Goal: Information Seeking & Learning: Learn about a topic

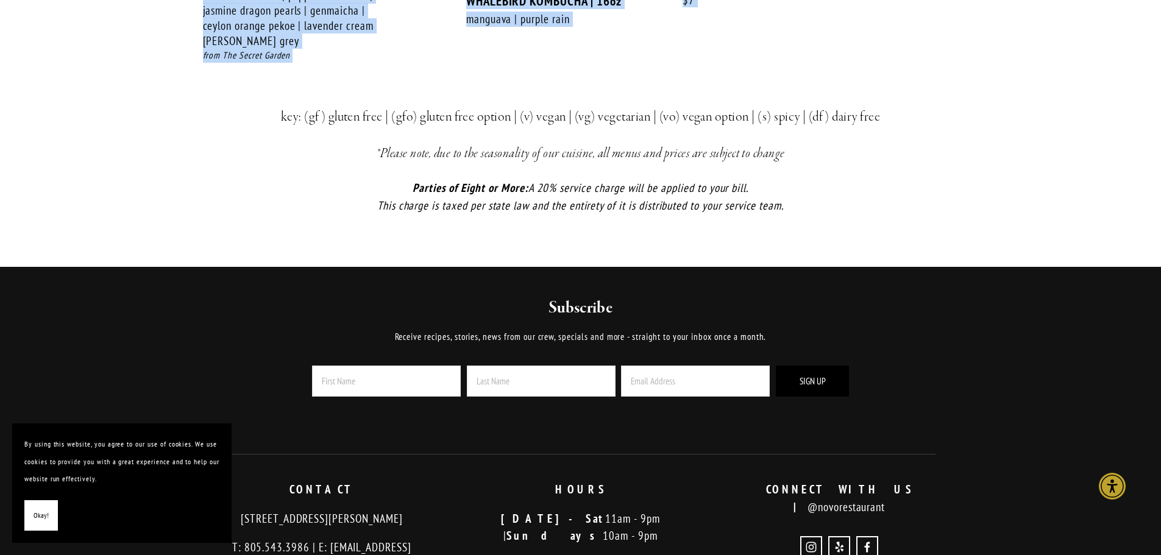
scroll to position [2541, 0]
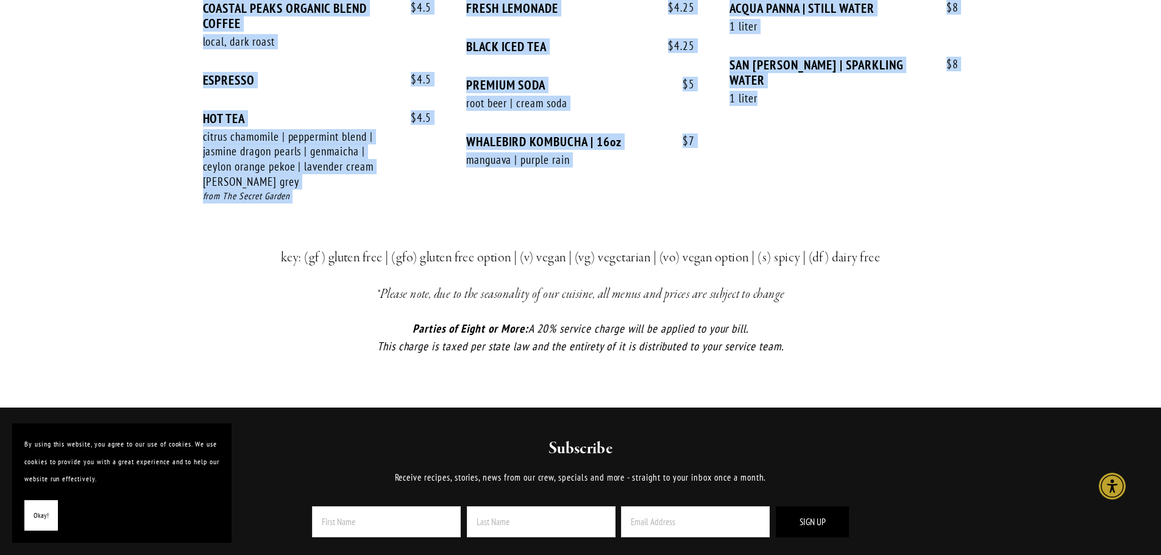
drag, startPoint x: 544, startPoint y: 145, endPoint x: 939, endPoint y: 168, distance: 395.6
copy div "Small Bites $ 9 HOUSE SALAD mixed market lettuces, cucumber, shaved radish, pic…"
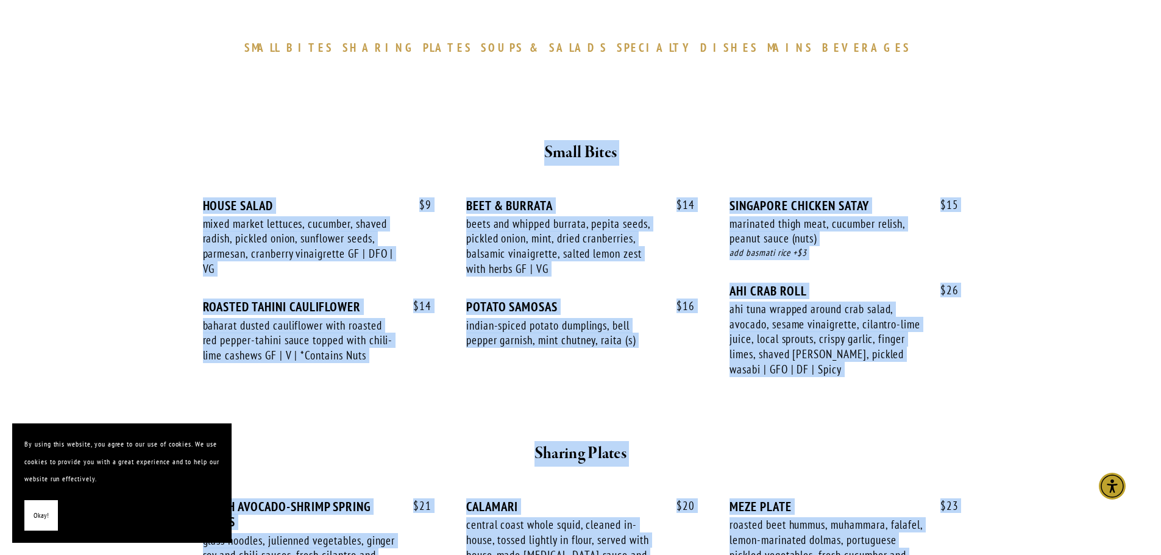
scroll to position [427, 0]
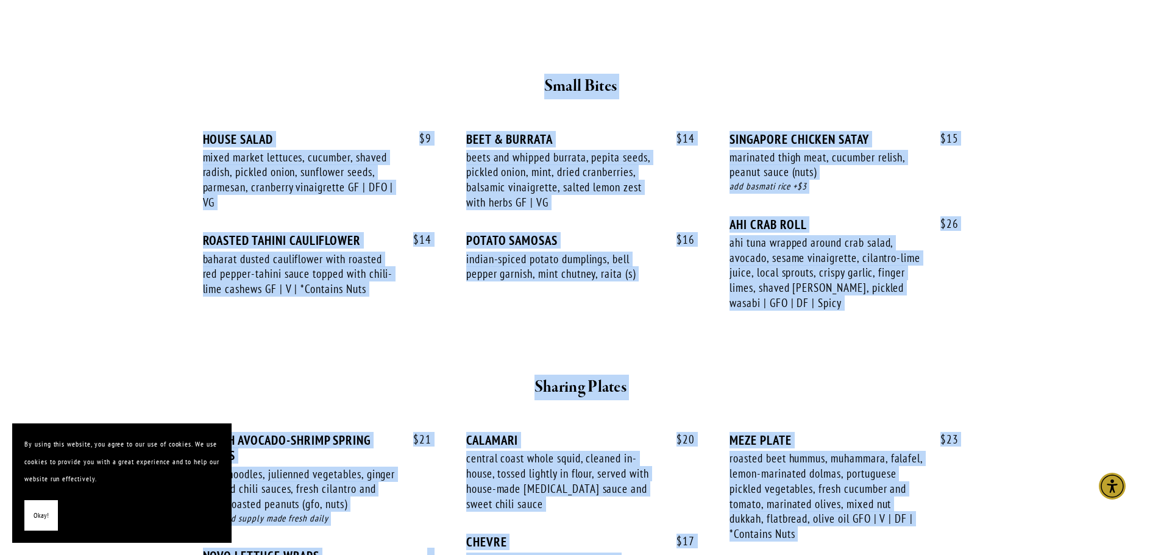
click at [433, 302] on div "$ 9 HOUSE SALAD mixed market lettuces, cucumber, shaved radish, pickled onion, …" at bounding box center [581, 233] width 756 height 202
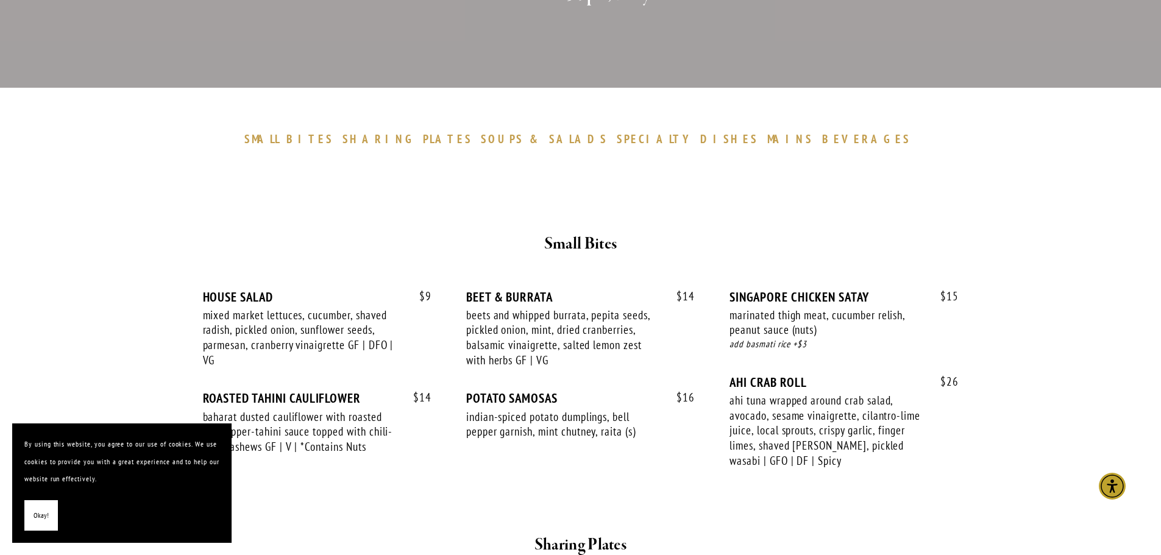
scroll to position [0, 0]
